Goal: Transaction & Acquisition: Purchase product/service

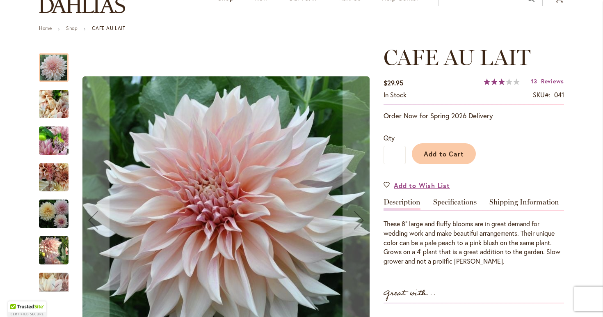
scroll to position [84, 0]
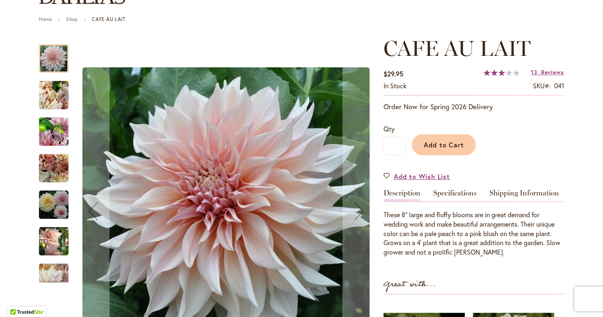
click at [53, 244] on img "Café Au Lait" at bounding box center [54, 241] width 30 height 30
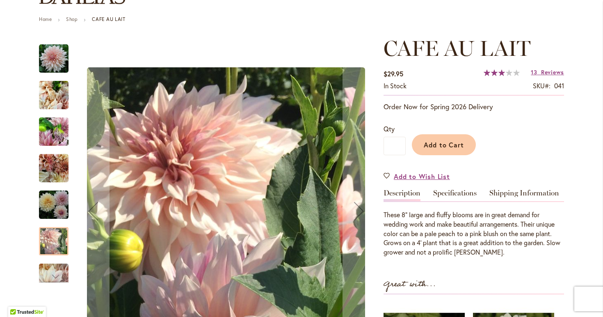
click at [61, 204] on img "Café Au Lait" at bounding box center [54, 205] width 30 height 30
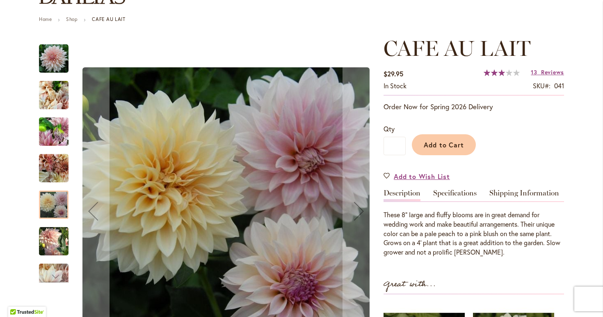
click at [59, 174] on img "Café Au Lait" at bounding box center [54, 168] width 30 height 30
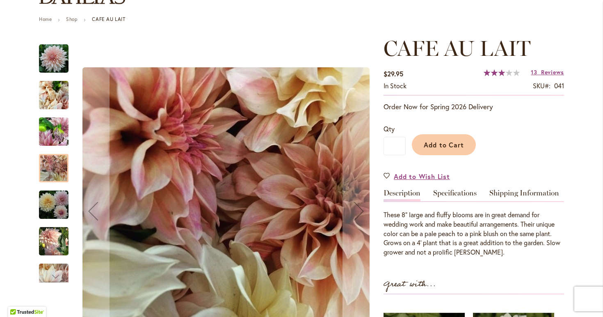
click at [59, 141] on img "Café Au Lait" at bounding box center [54, 131] width 30 height 39
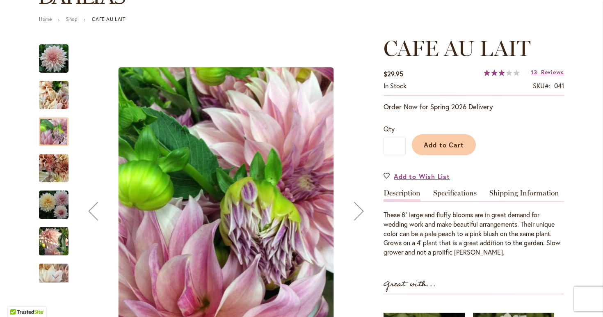
click at [59, 101] on img "Café Au Lait" at bounding box center [54, 94] width 30 height 39
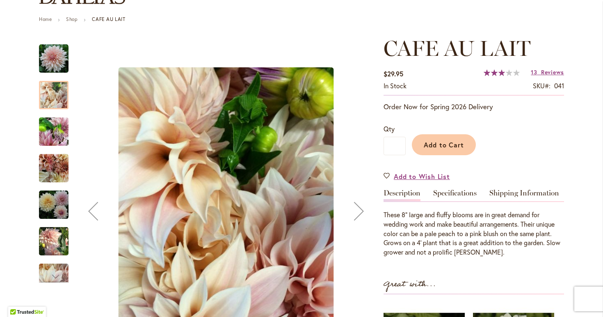
click at [60, 59] on img "Café Au Lait" at bounding box center [54, 59] width 30 height 30
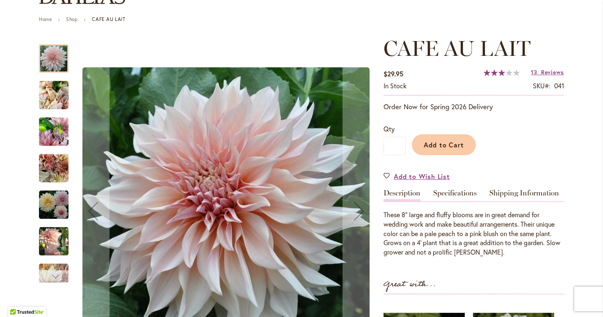
click at [60, 276] on div "Next" at bounding box center [54, 276] width 12 height 12
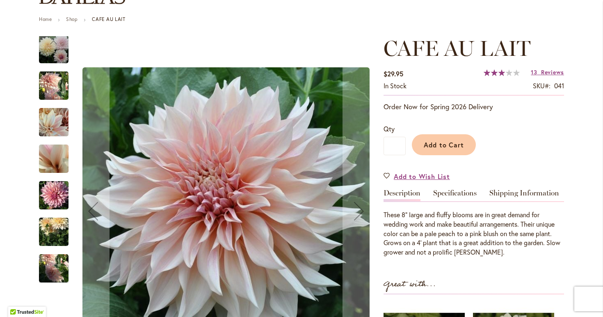
click at [56, 266] on img "Café Au Lait" at bounding box center [54, 268] width 30 height 39
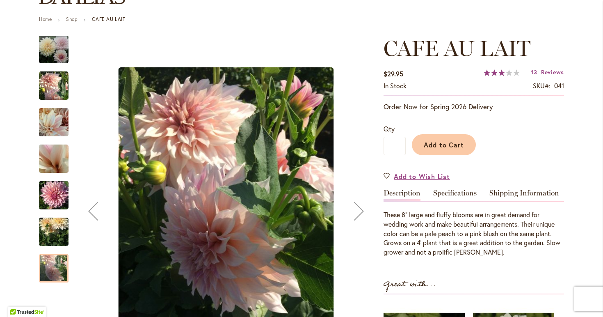
click at [357, 208] on div "Next" at bounding box center [359, 210] width 33 height 33
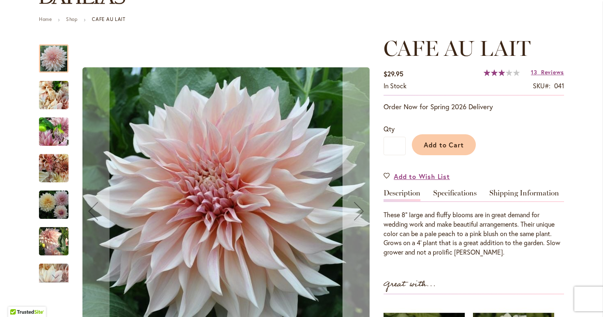
click at [357, 208] on div "Next" at bounding box center [359, 210] width 33 height 33
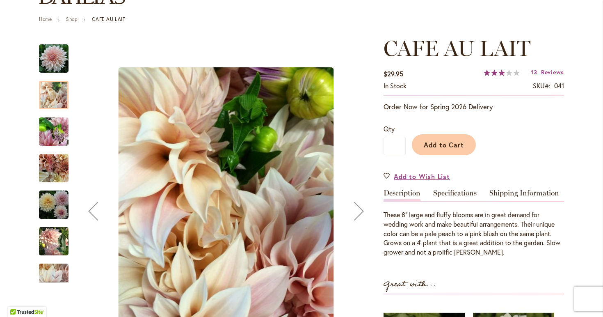
click at [357, 208] on div "Next" at bounding box center [359, 210] width 33 height 33
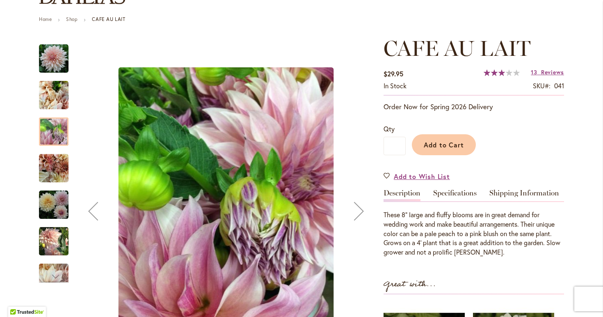
click at [357, 208] on div "Next" at bounding box center [359, 210] width 33 height 33
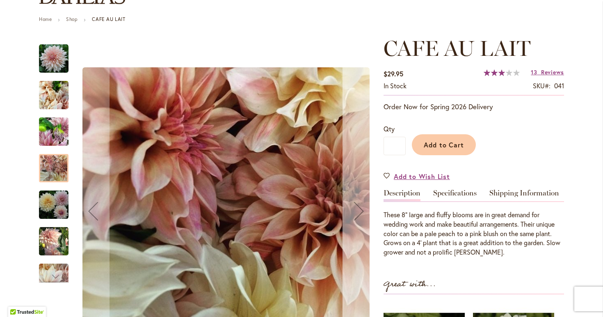
click at [357, 208] on div "Next" at bounding box center [359, 210] width 33 height 33
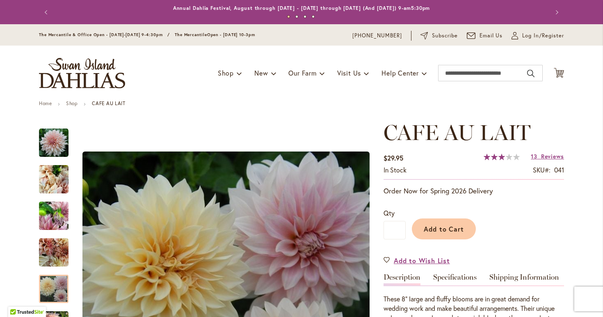
scroll to position [0, 0]
